Goal: Check status: Check status

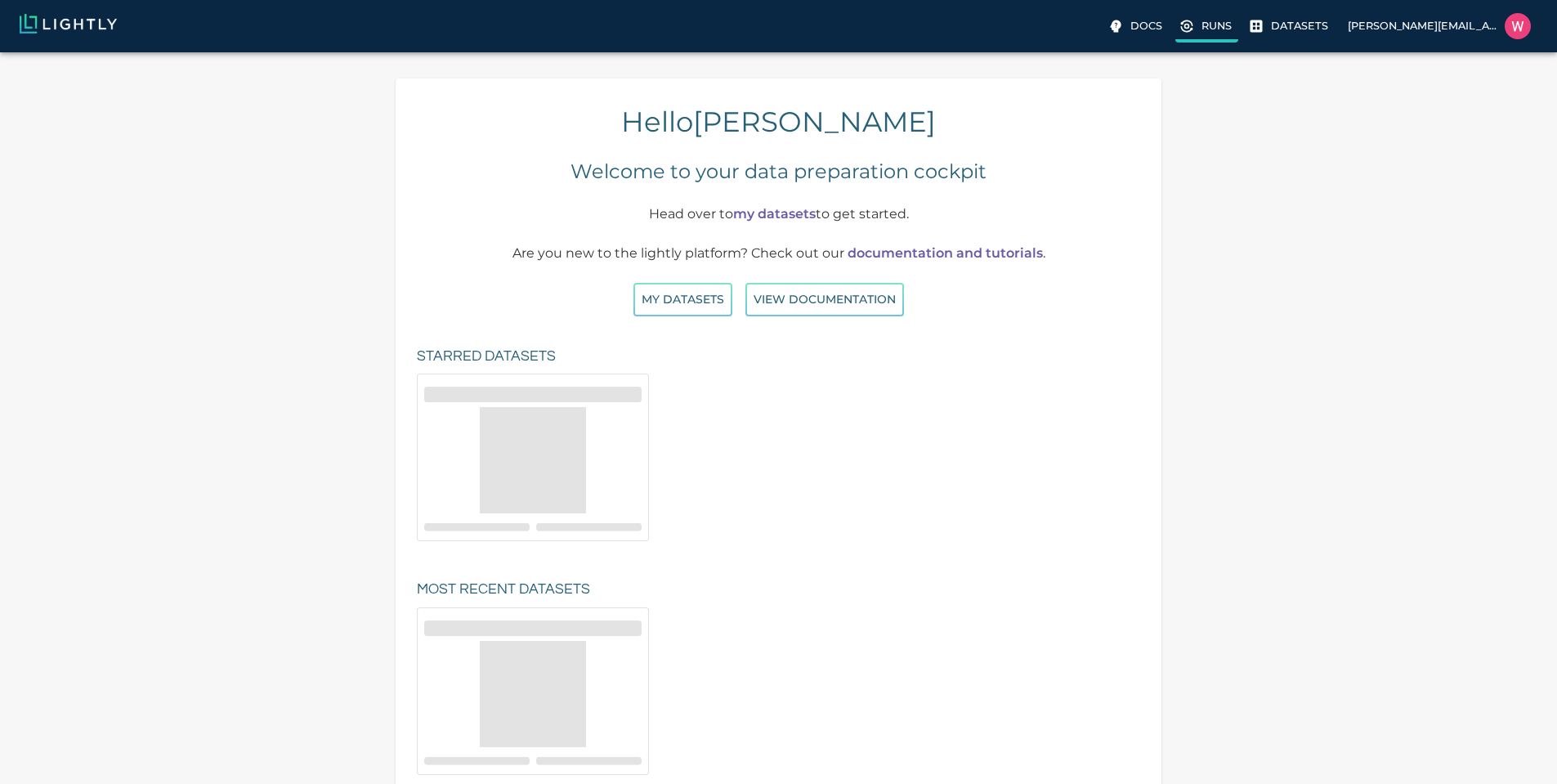
click at [1175, 19] on label "Runs" at bounding box center [1206, 28] width 62 height 30
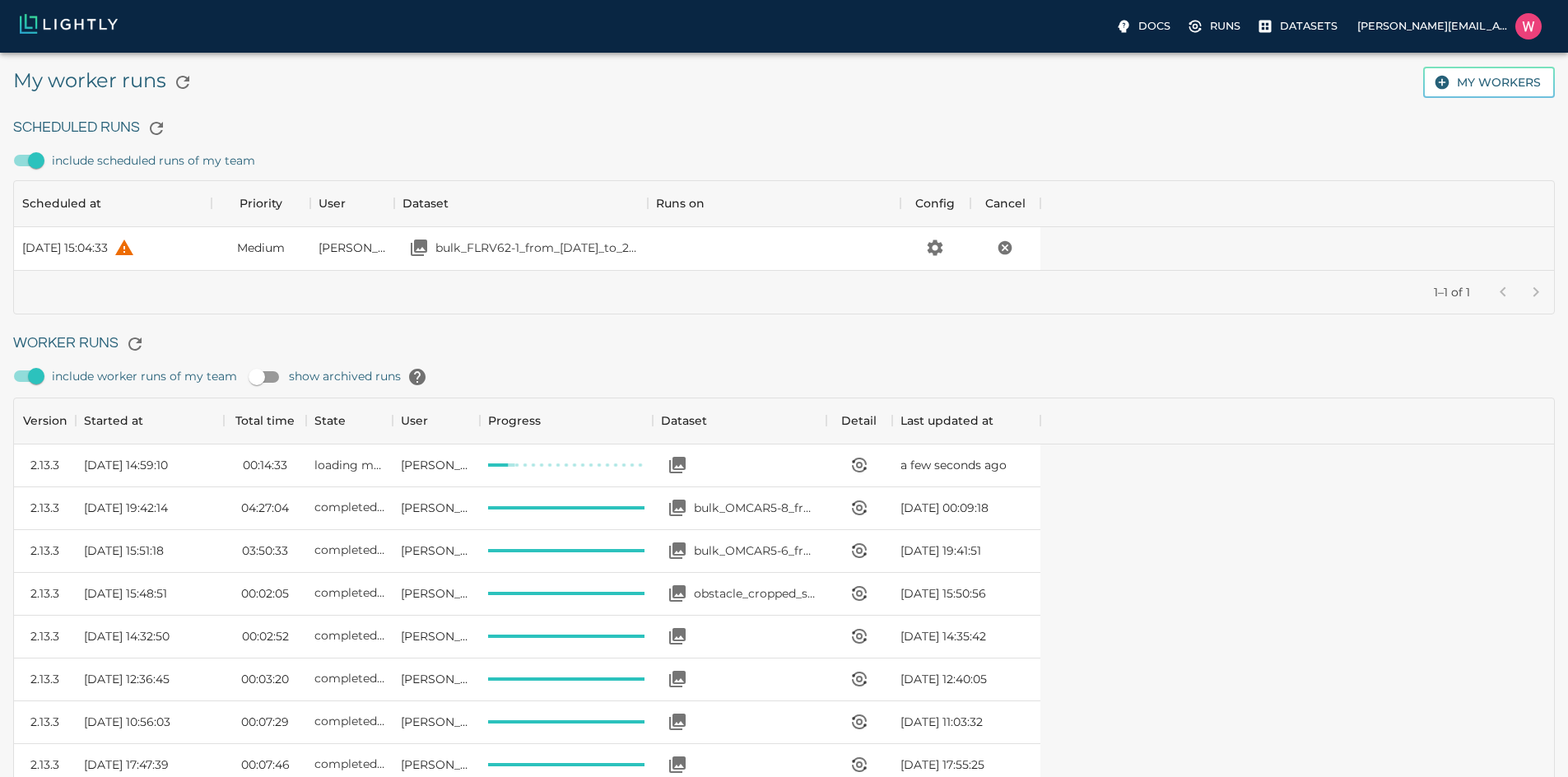
scroll to position [1104, 1013]
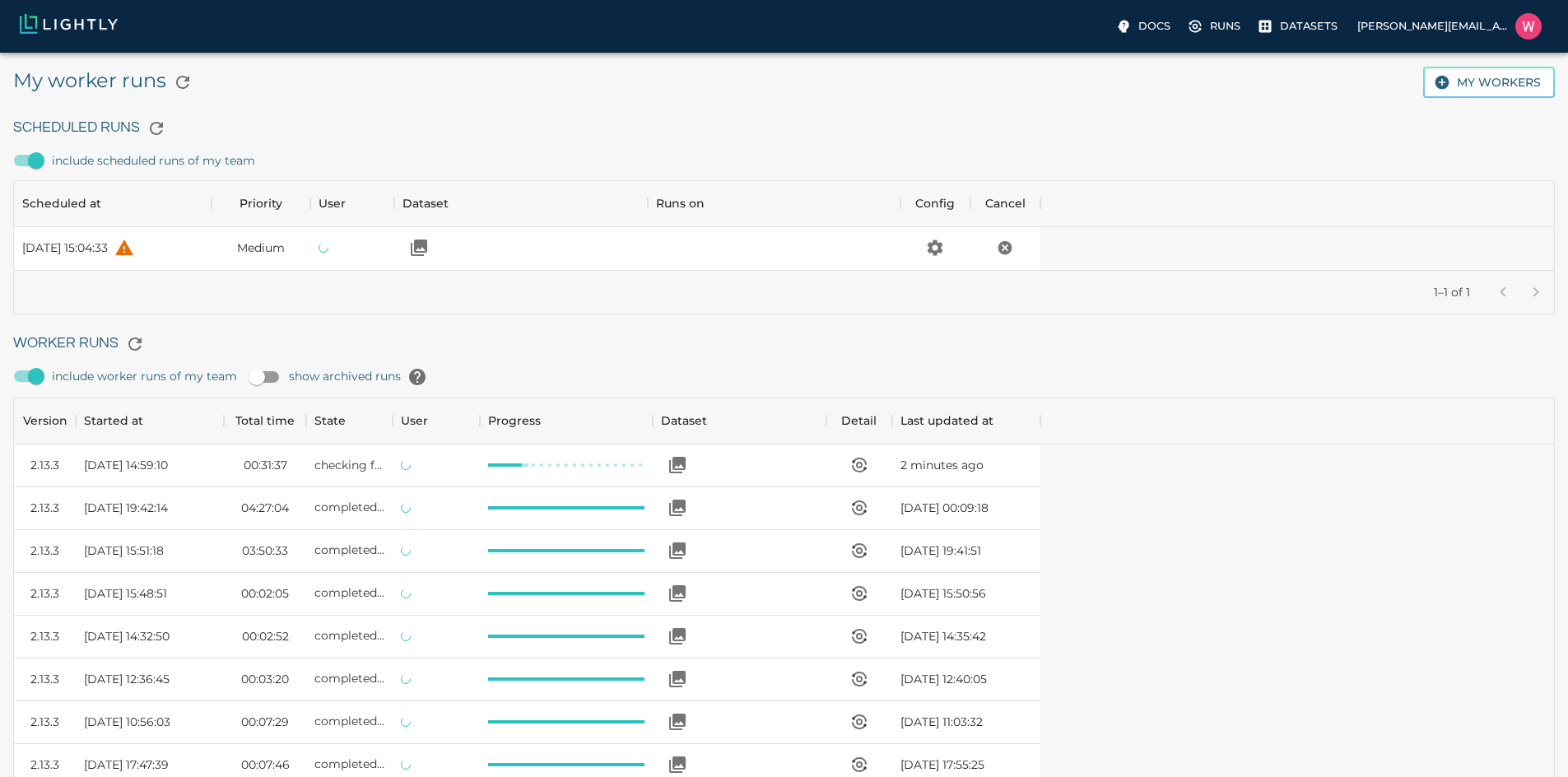
scroll to position [1104, 1013]
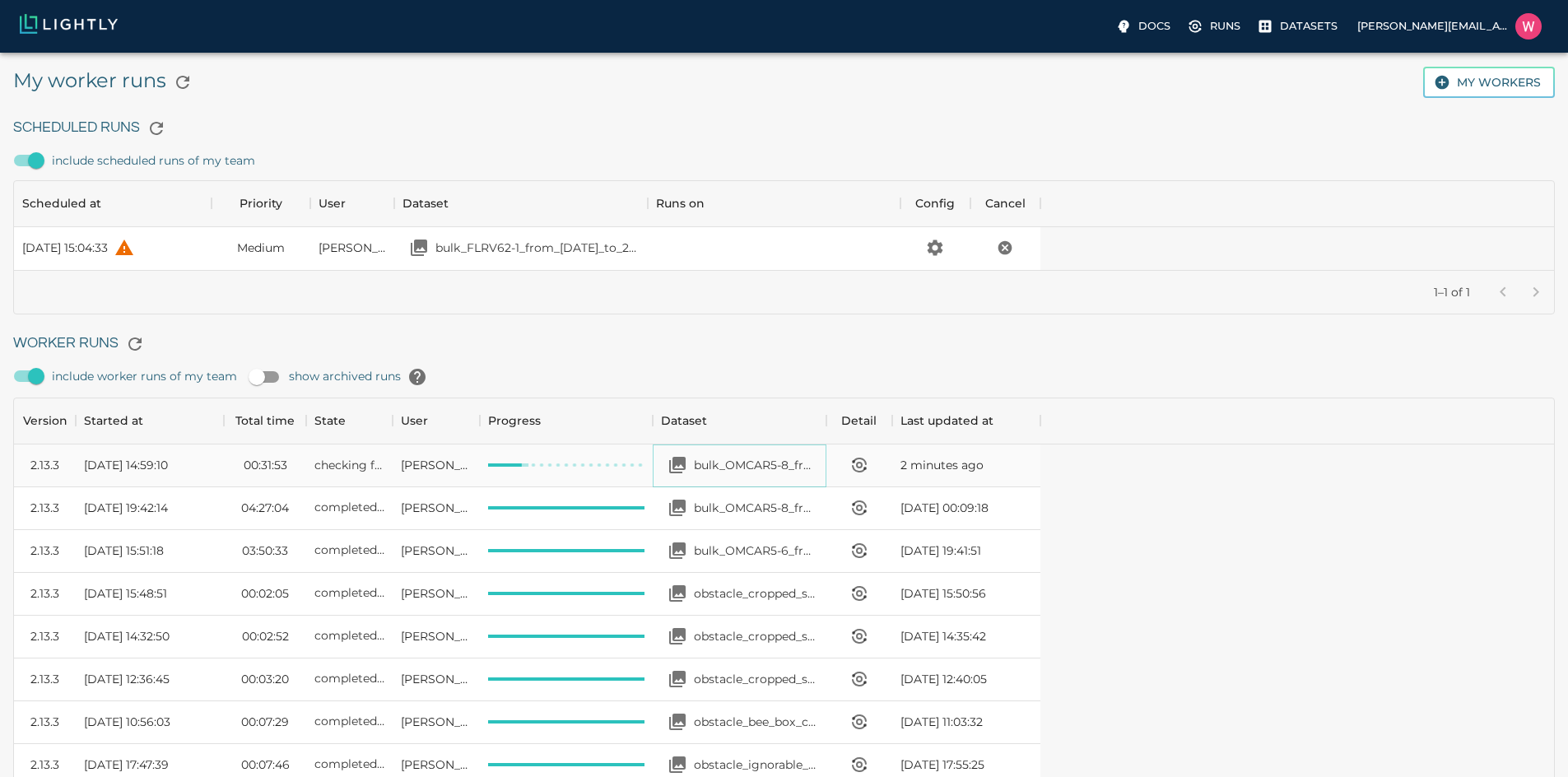
click at [818, 461] on p "bulk_OMCAR5-8_from_[DATE]_to_2025-07-03_2025-08-18_21-24-17" at bounding box center [756, 464] width 124 height 16
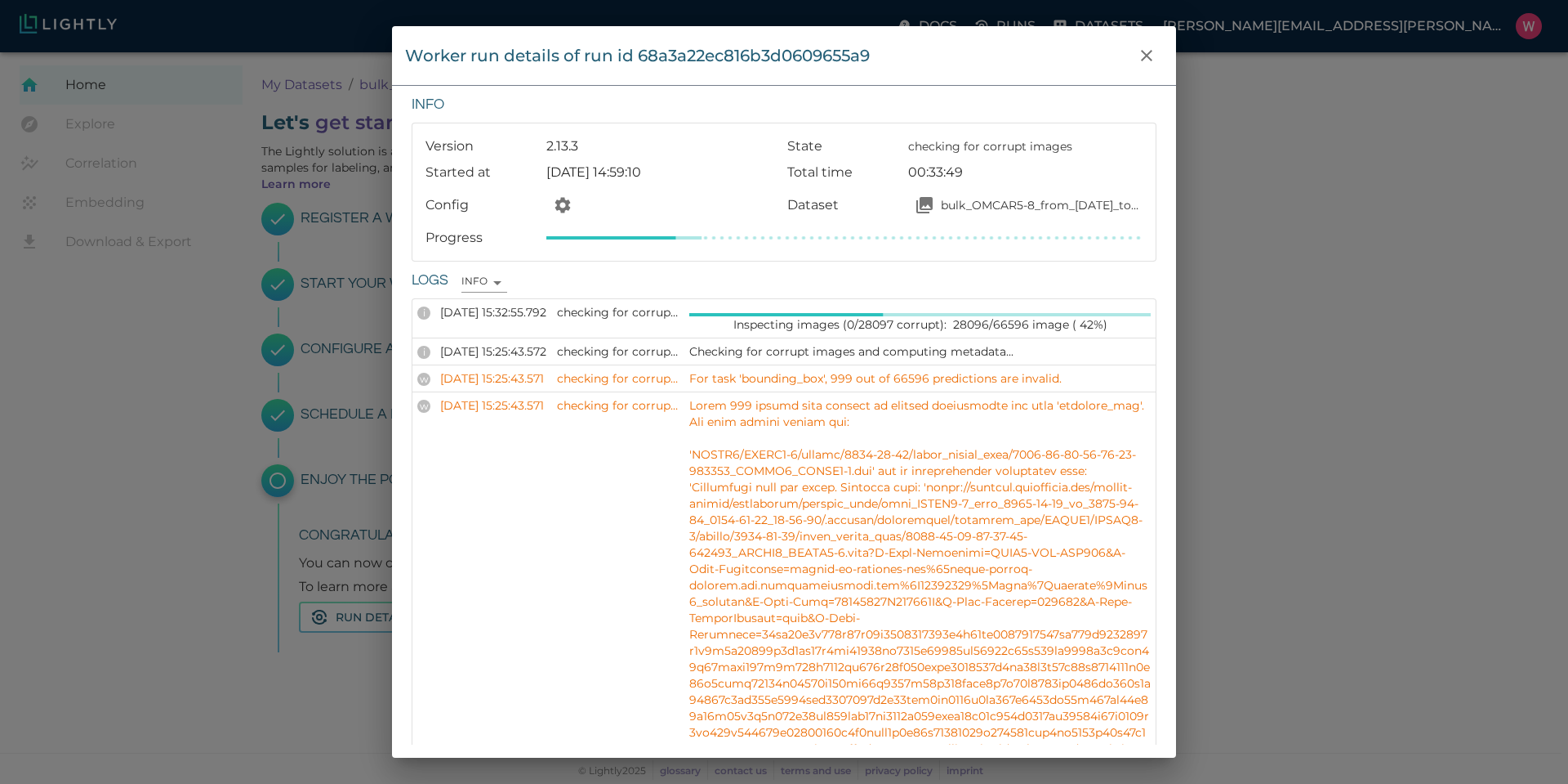
click at [215, 270] on div "Worker run details of run id 68a3a22ec816b3d0609655a9 Info Version 2.13.3 State…" at bounding box center [784, 392] width 1568 height 784
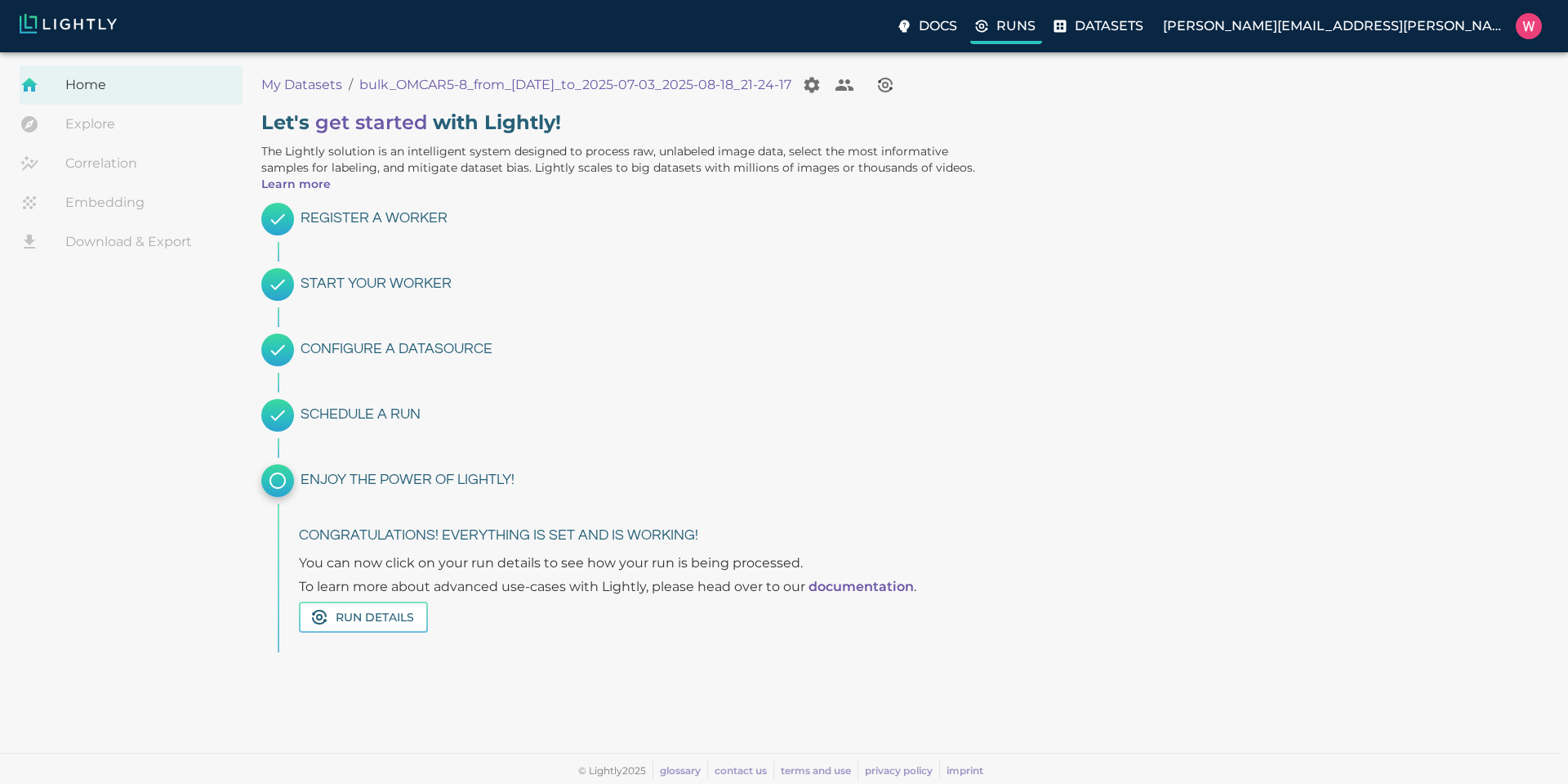
click at [1036, 35] on p "Runs" at bounding box center [1016, 26] width 39 height 19
